Goal: Check status: Check status

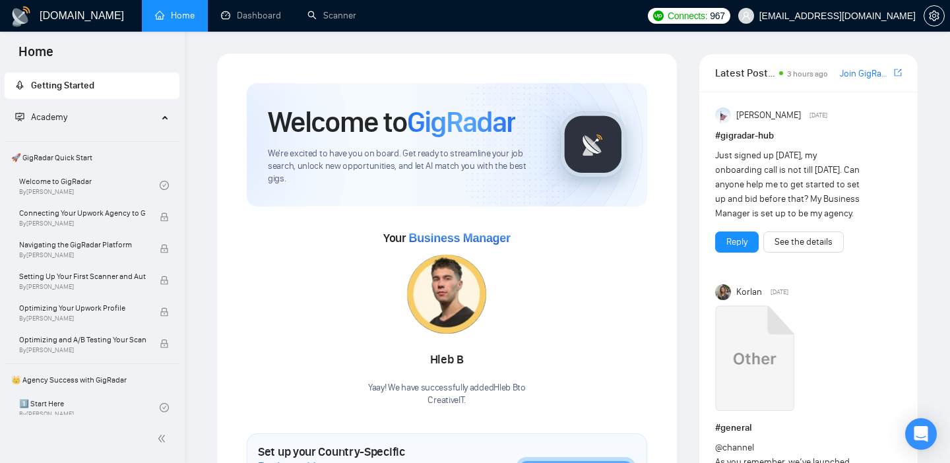
click at [646, 303] on div "Your Business Manager [PERSON_NAME]! We have successfully added Hleb B to Creat…" at bounding box center [447, 317] width 400 height 179
click at [243, 15] on link "Dashboard" at bounding box center [251, 15] width 60 height 11
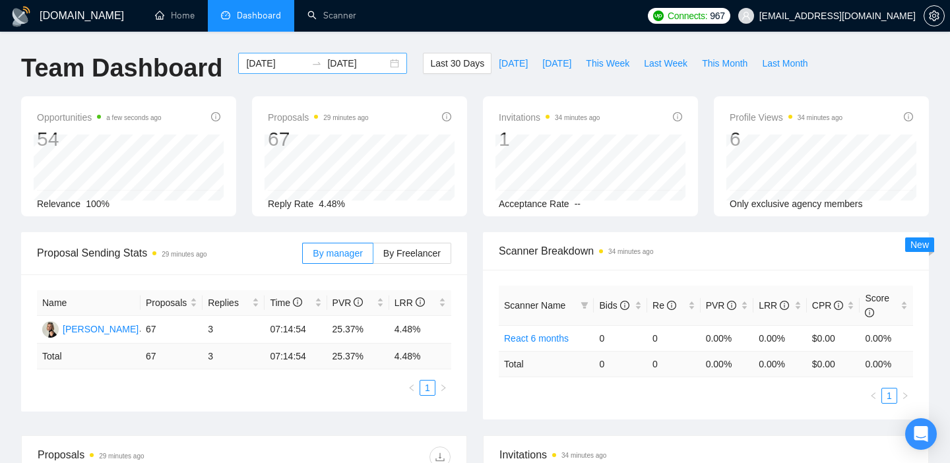
click at [385, 63] on div "[DATE] [DATE]" at bounding box center [322, 63] width 169 height 21
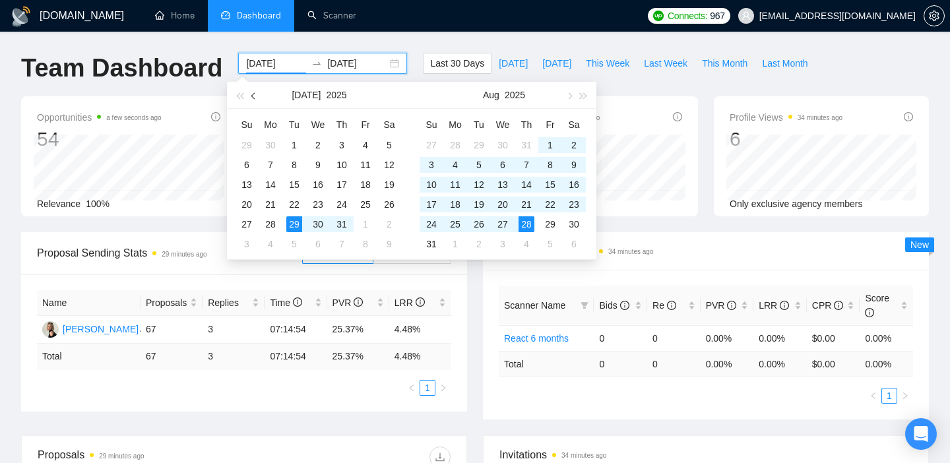
click at [251, 94] on button "button" at bounding box center [254, 95] width 15 height 26
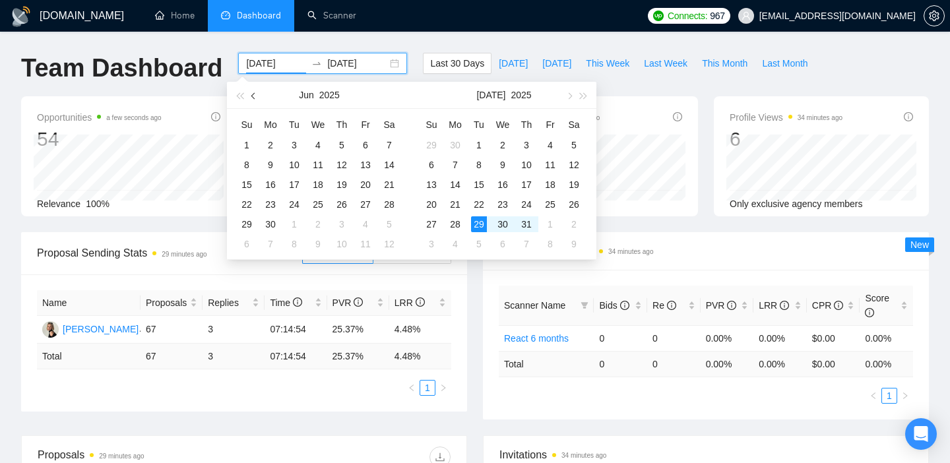
click at [251, 94] on button "button" at bounding box center [254, 95] width 15 height 26
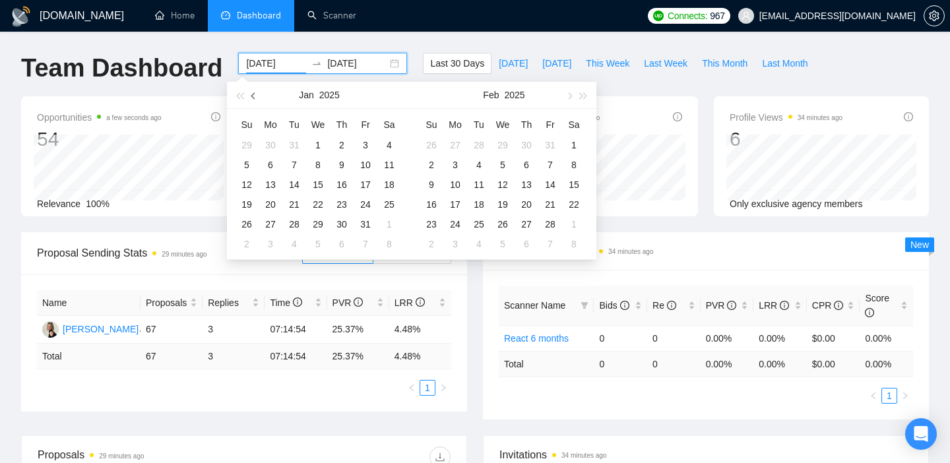
click at [251, 94] on button "button" at bounding box center [254, 95] width 15 height 26
type input "[DATE]"
click at [363, 144] on div "1" at bounding box center [366, 145] width 16 height 16
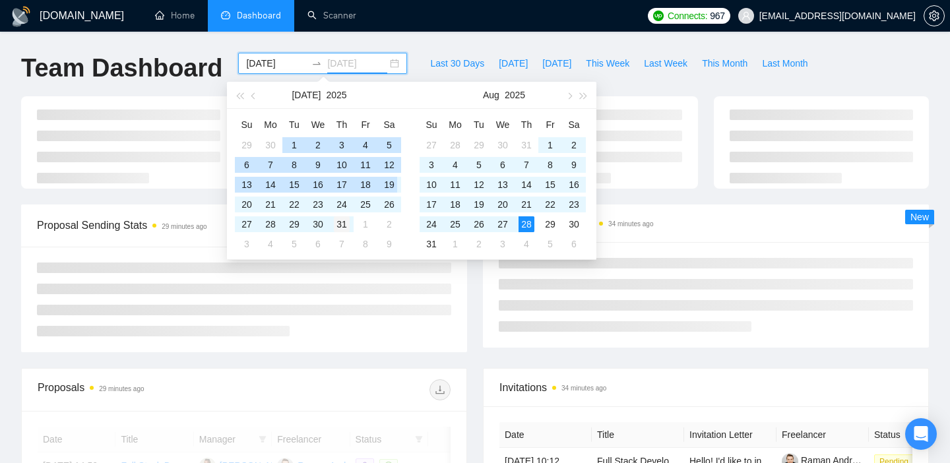
click at [344, 221] on div "31" at bounding box center [342, 224] width 16 height 16
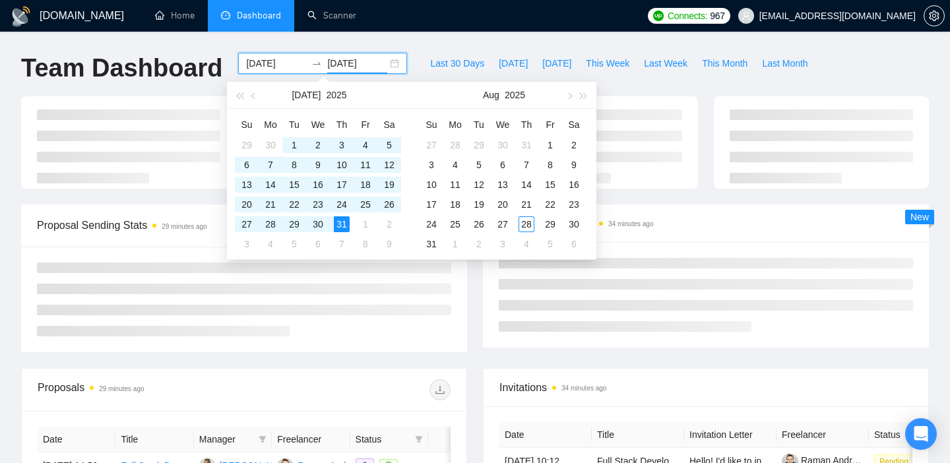
type input "[DATE]"
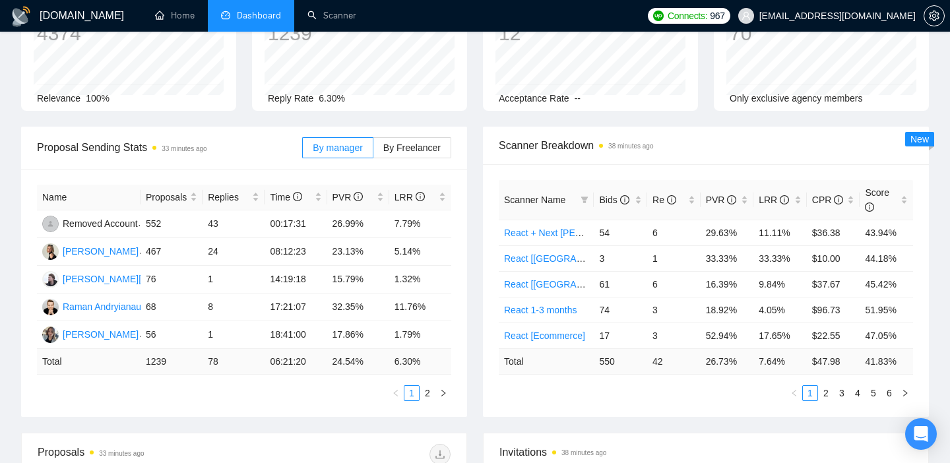
scroll to position [110, 0]
